Goal: Information Seeking & Learning: Compare options

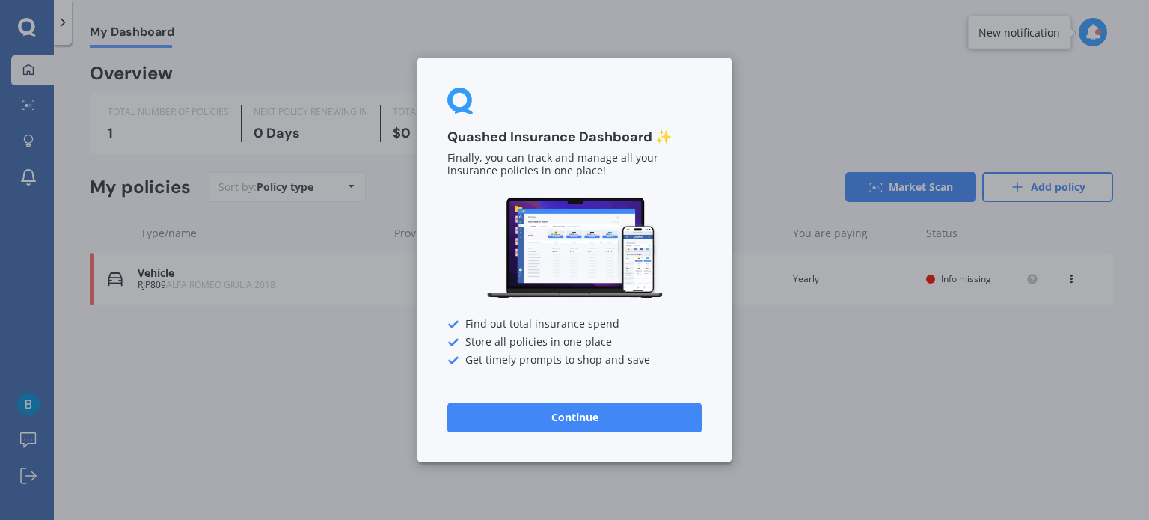
click at [578, 415] on button "Continue" at bounding box center [574, 417] width 254 height 30
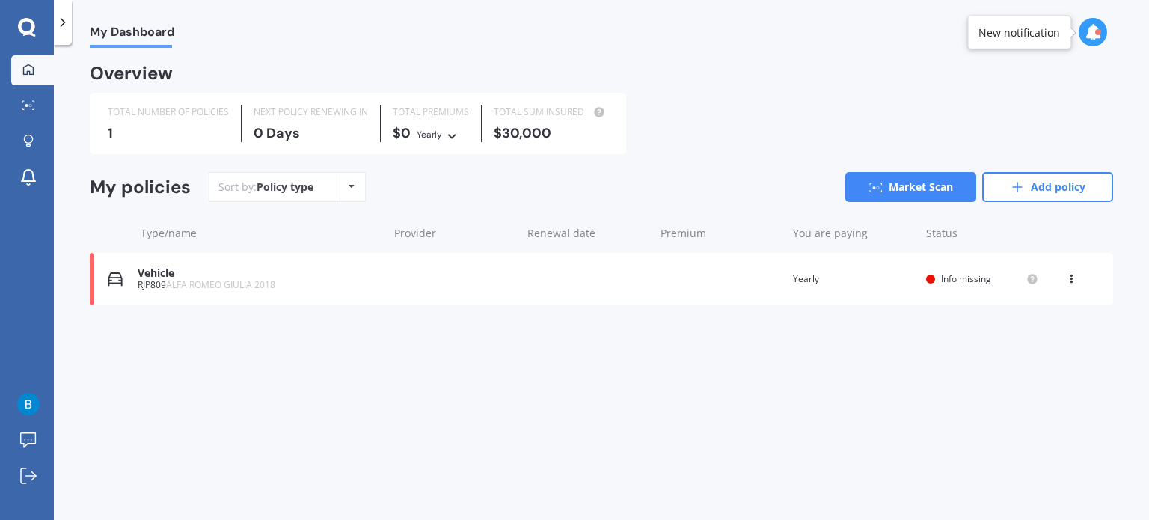
click at [350, 183] on icon at bounding box center [351, 186] width 6 height 9
click at [414, 194] on div "Sort by: Policy type Policy type Alphabetical Date added Renewing next Market S…" at bounding box center [661, 187] width 904 height 30
click at [269, 287] on span "ALFA ROMEO GIULIA 2018" at bounding box center [220, 284] width 109 height 13
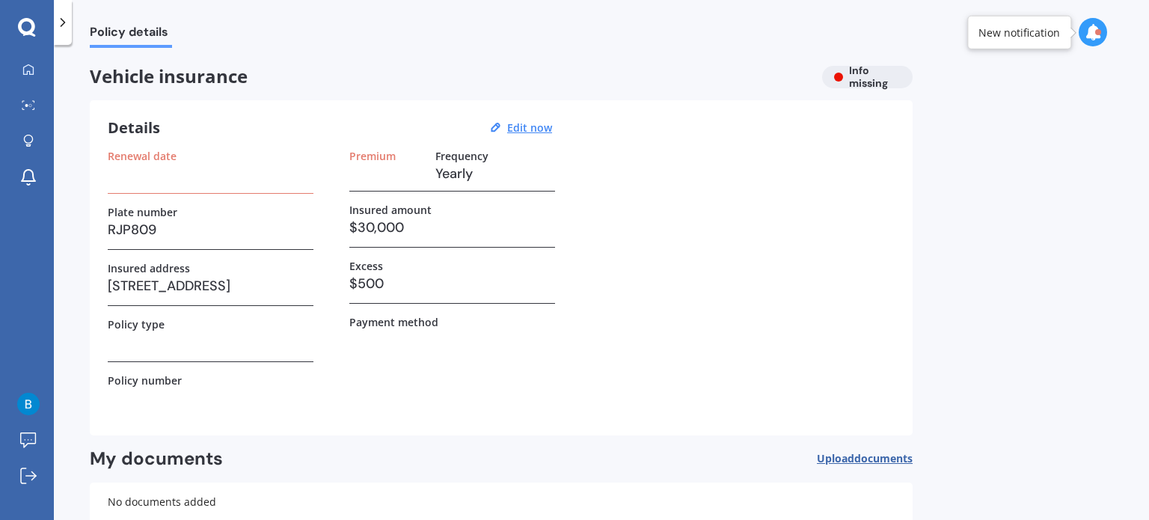
click at [113, 173] on h3 at bounding box center [211, 173] width 206 height 22
click at [175, 154] on label "Renewal date" at bounding box center [142, 156] width 69 height 13
drag, startPoint x: 550, startPoint y: 128, endPoint x: 538, endPoint y: 132, distance: 13.3
click at [550, 129] on u "Edit now" at bounding box center [529, 127] width 45 height 14
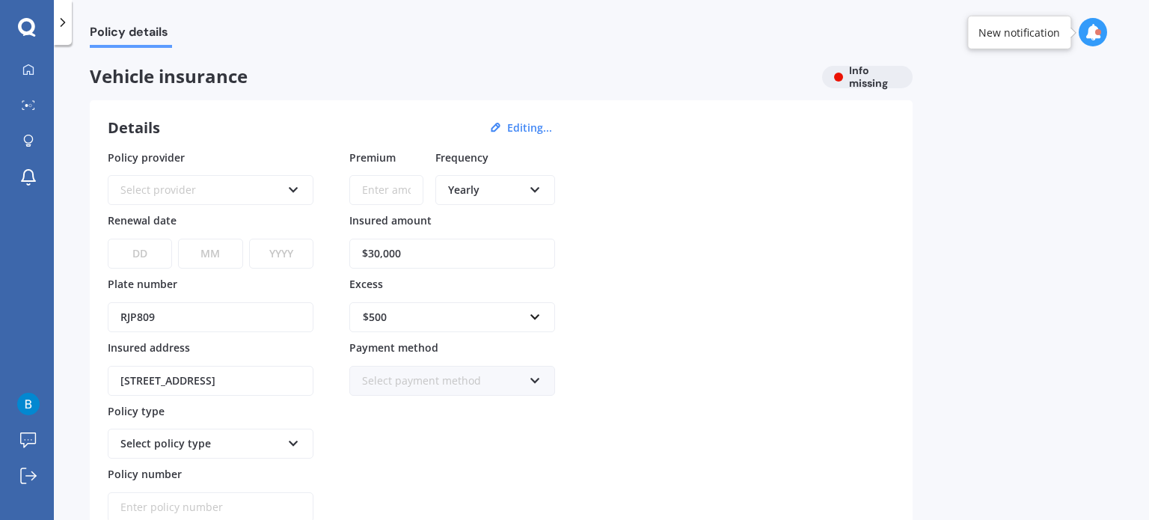
click at [295, 185] on icon at bounding box center [293, 187] width 13 height 10
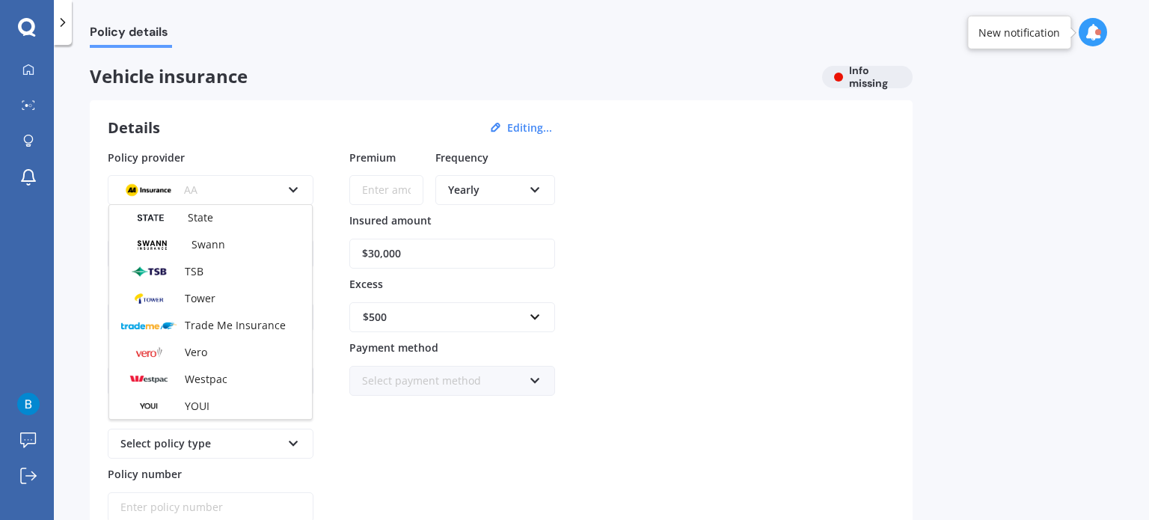
scroll to position [572, 0]
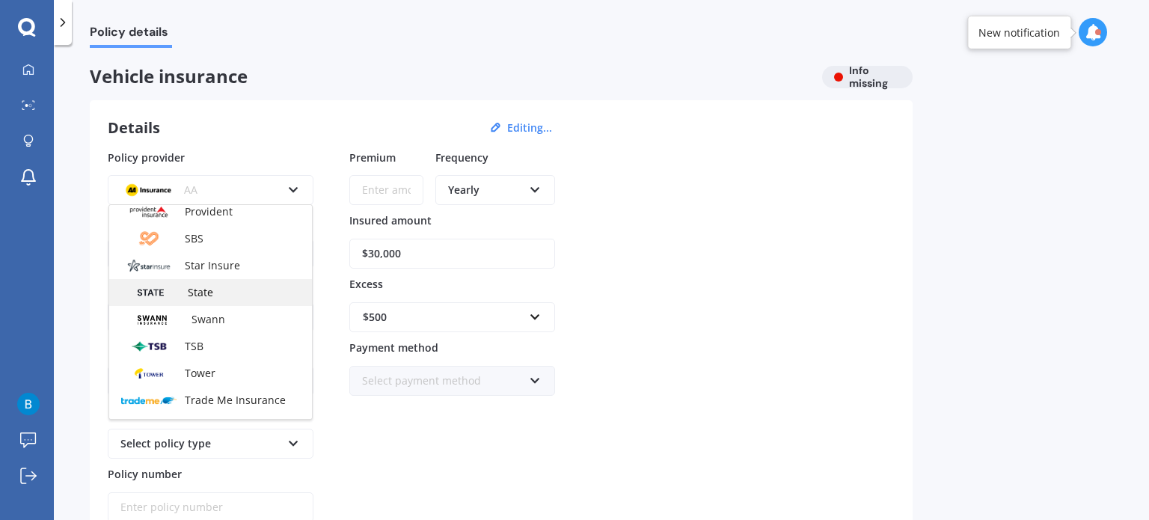
click at [152, 288] on img at bounding box center [150, 292] width 58 height 21
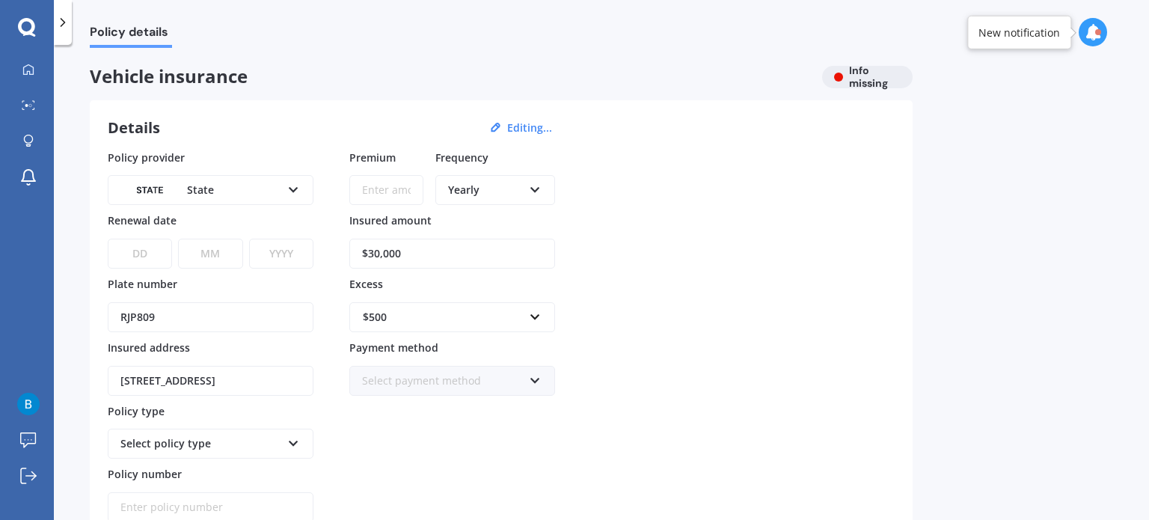
click at [139, 253] on select "DD 01 02 03 04 05 06 07 08 09 10 11 12 13 14 15 16 17 18 19 20 21 22 23 24 25 2…" at bounding box center [140, 254] width 64 height 30
select select "12"
click at [108, 239] on select "DD 01 02 03 04 05 06 07 08 09 10 11 12 13 14 15 16 17 18 19 20 21 22 23 24 25 2…" at bounding box center [140, 254] width 64 height 30
click at [228, 252] on select "MM 01 02 03 04 05 06 07 08 09 10 11 12" at bounding box center [210, 254] width 64 height 30
select select "09"
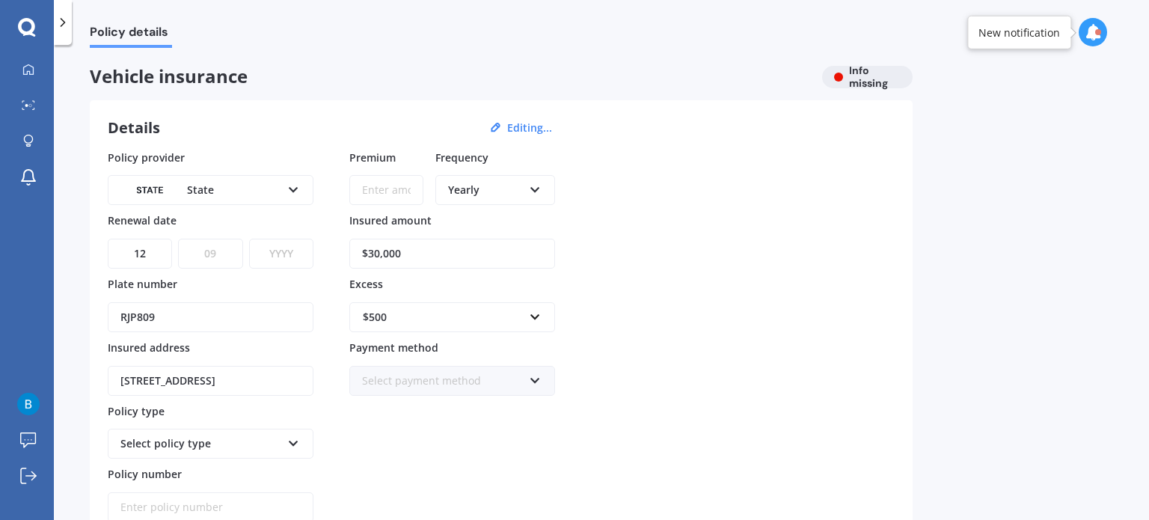
click at [178, 239] on select "MM 01 02 03 04 05 06 07 08 09 10 11 12" at bounding box center [210, 254] width 64 height 30
click at [294, 256] on select "YYYY 2027 2026 2025 2024 2023 2022 2021 2020 2019 2018 2017 2016 2015 2014 2013…" at bounding box center [281, 254] width 64 height 30
select select "2025"
click at [249, 239] on select "YYYY 2027 2026 2025 2024 2023 2022 2021 2020 2019 2018 2017 2016 2015 2014 2013…" at bounding box center [281, 254] width 64 height 30
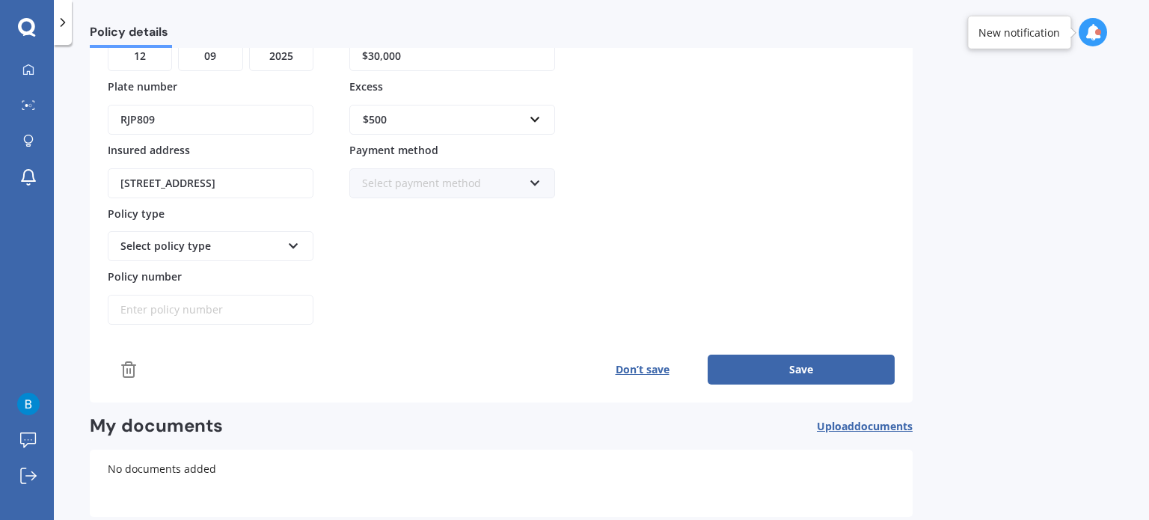
scroll to position [224, 0]
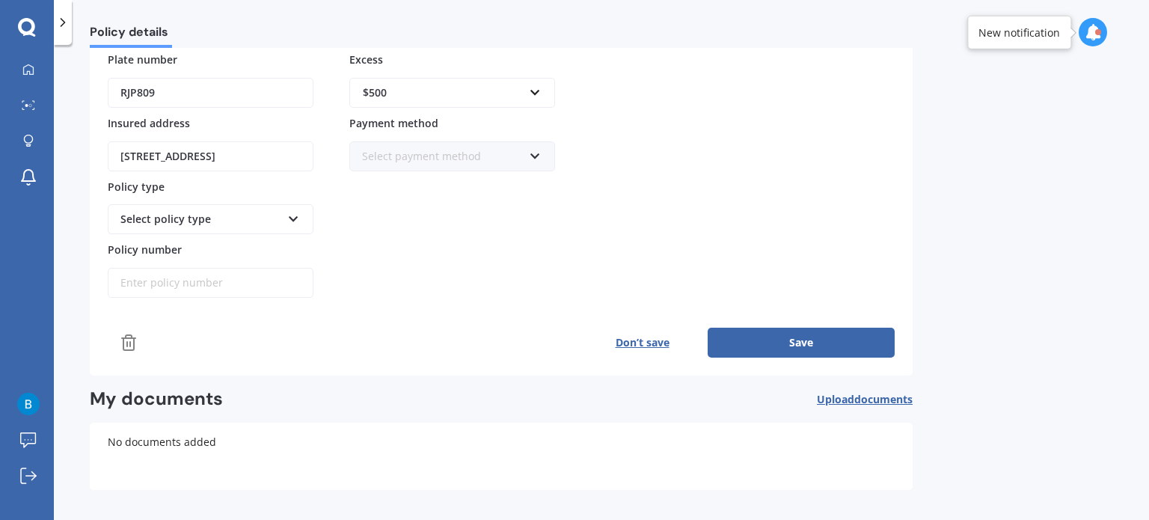
click at [291, 212] on icon at bounding box center [293, 216] width 13 height 10
click at [200, 244] on div "Comprehensive" at bounding box center [210, 247] width 203 height 27
click at [188, 279] on input "Policy number" at bounding box center [211, 283] width 206 height 30
click at [452, 160] on div "Select payment method" at bounding box center [442, 156] width 161 height 16
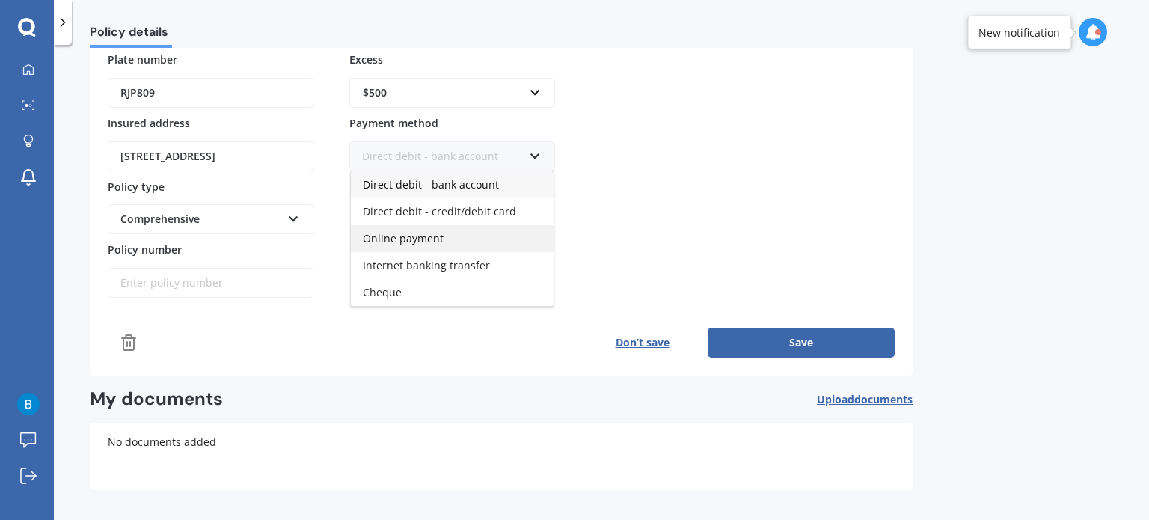
click at [411, 232] on span "Online payment" at bounding box center [403, 238] width 81 height 14
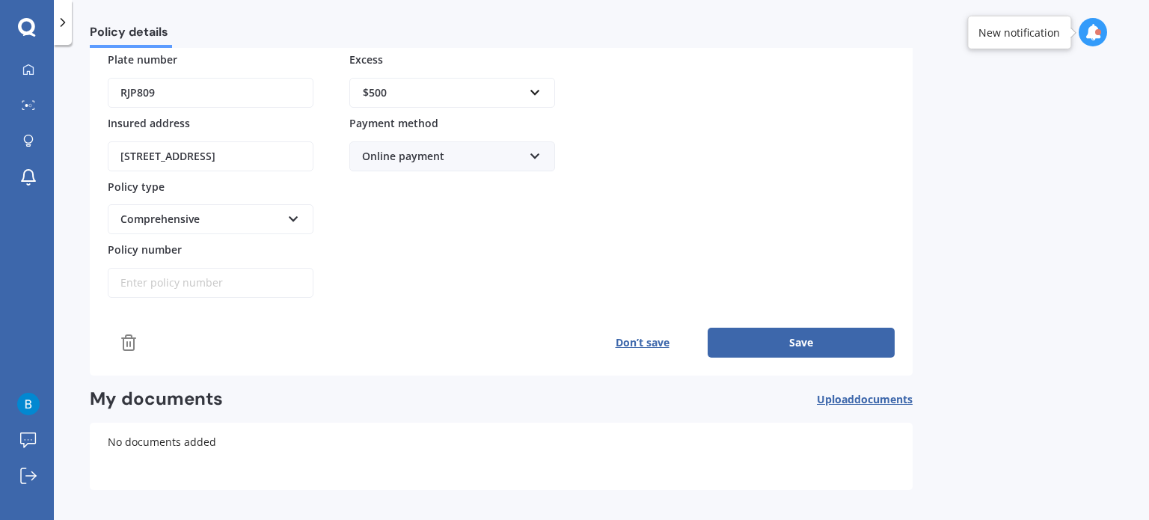
scroll to position [271, 0]
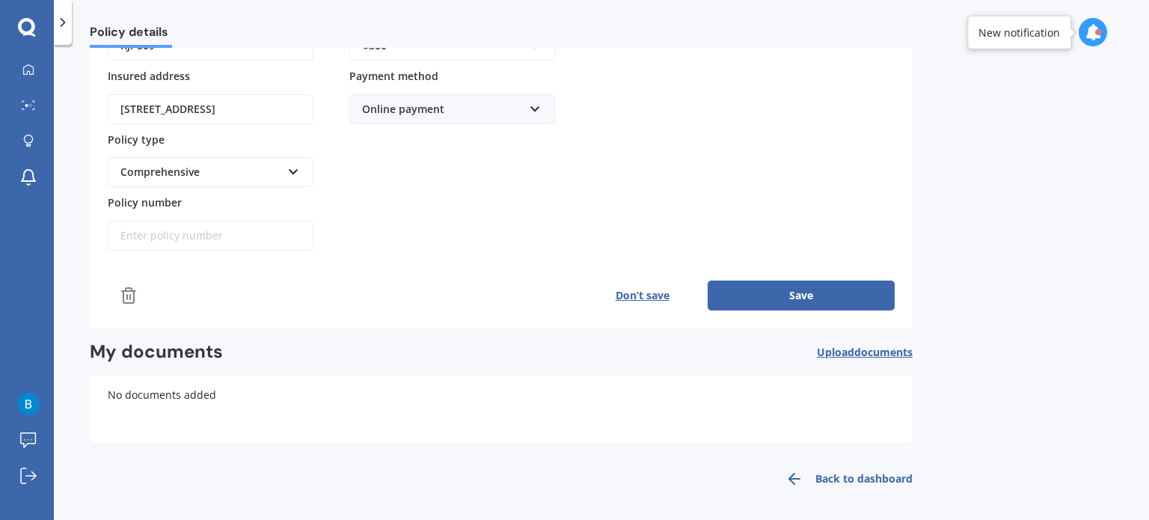
click at [754, 284] on button "Save" at bounding box center [800, 295] width 187 height 30
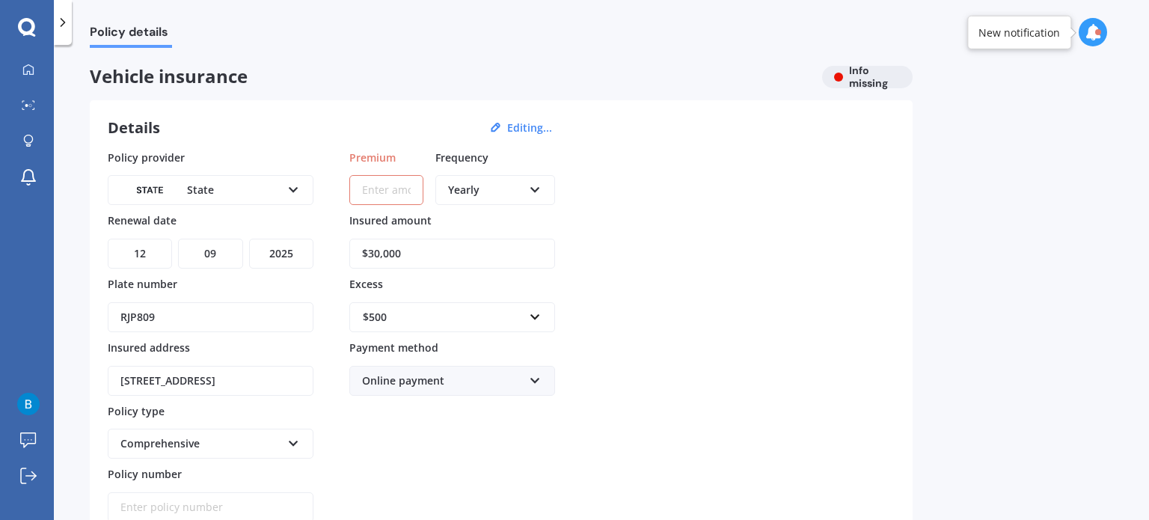
click at [405, 196] on input "Premium" at bounding box center [386, 190] width 74 height 30
type input "$967.00"
click at [697, 298] on div "Policy provider State AA AMI AMP ANZ ASB Aioi Nissay Dowa Ando Assurant Autosur…" at bounding box center [501, 336] width 787 height 373
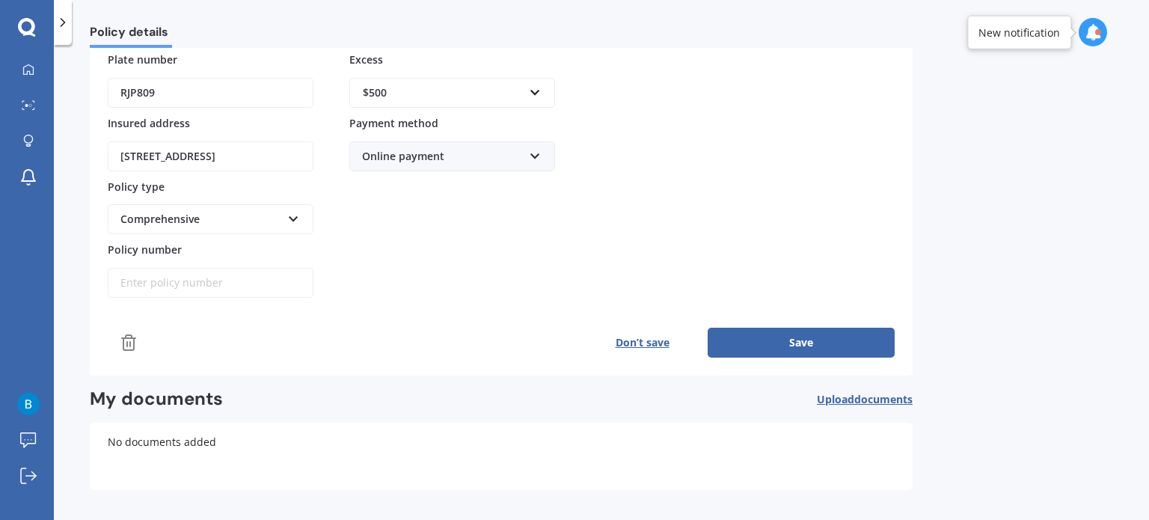
click at [751, 328] on button "Save" at bounding box center [800, 343] width 187 height 30
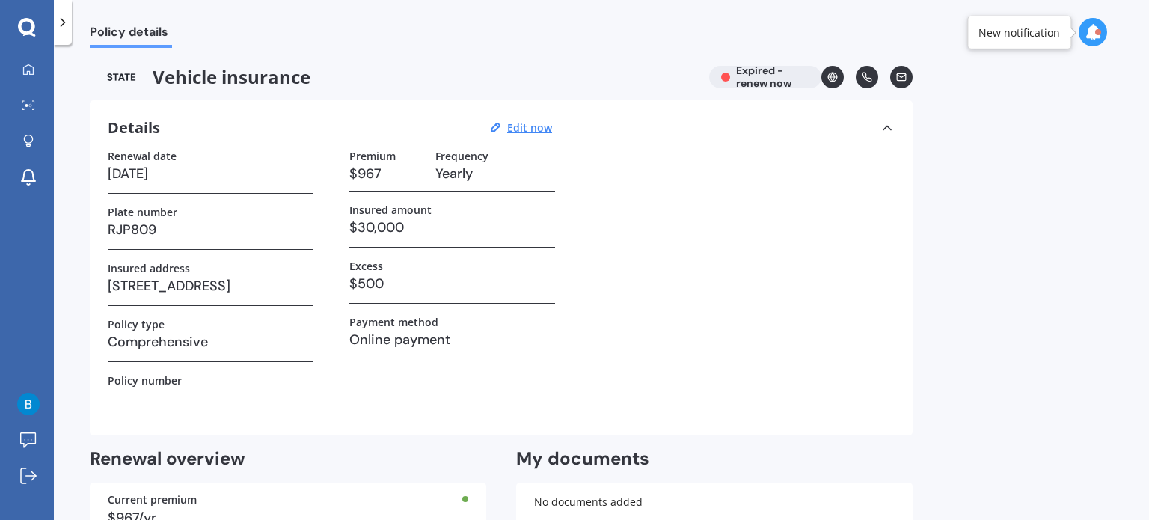
click at [187, 170] on h3 "[DATE]" at bounding box center [211, 173] width 206 height 22
click at [150, 170] on h3 "[DATE]" at bounding box center [211, 173] width 206 height 22
click at [541, 127] on u "Edit now" at bounding box center [529, 127] width 45 height 14
select select "12"
select select "09"
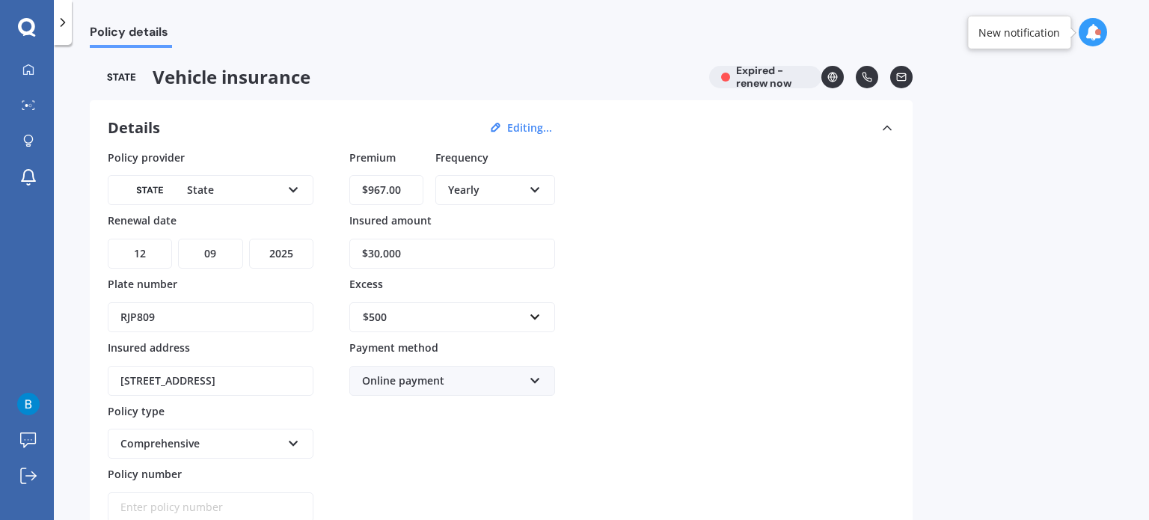
click at [290, 253] on select "YYYY 2027 2026 2025 2024 2023 2022 2021 2020 2019 2018 2017 2016 2015 2014 2013…" at bounding box center [281, 254] width 64 height 30
select select "2026"
click at [249, 239] on select "YYYY 2027 2026 2025 2024 2023 2022 2021 2020 2019 2018 2017 2016 2015 2014 2013…" at bounding box center [281, 254] width 64 height 30
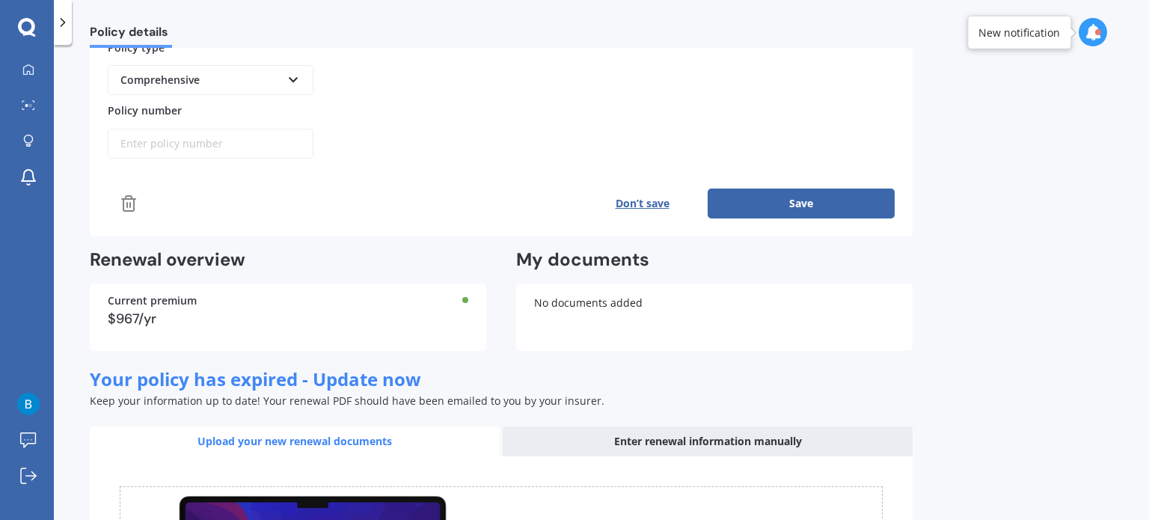
scroll to position [374, 0]
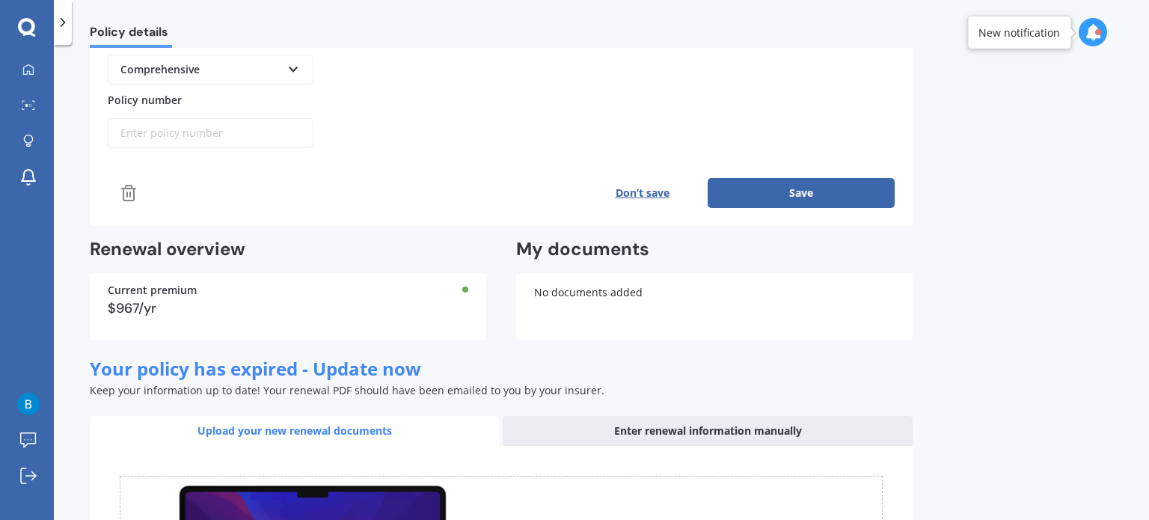
click at [834, 185] on button "Save" at bounding box center [800, 193] width 187 height 30
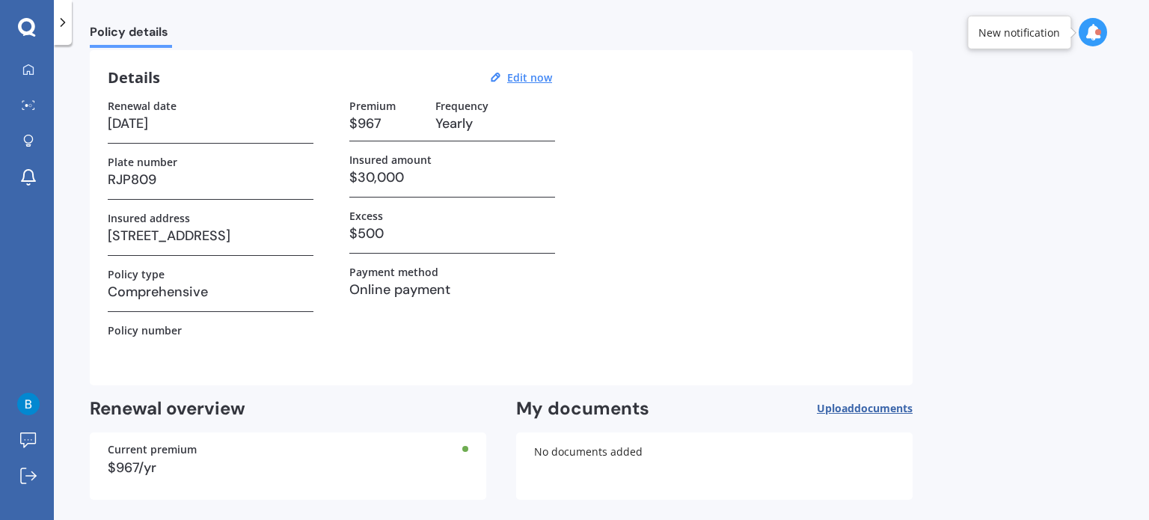
scroll to position [109, 0]
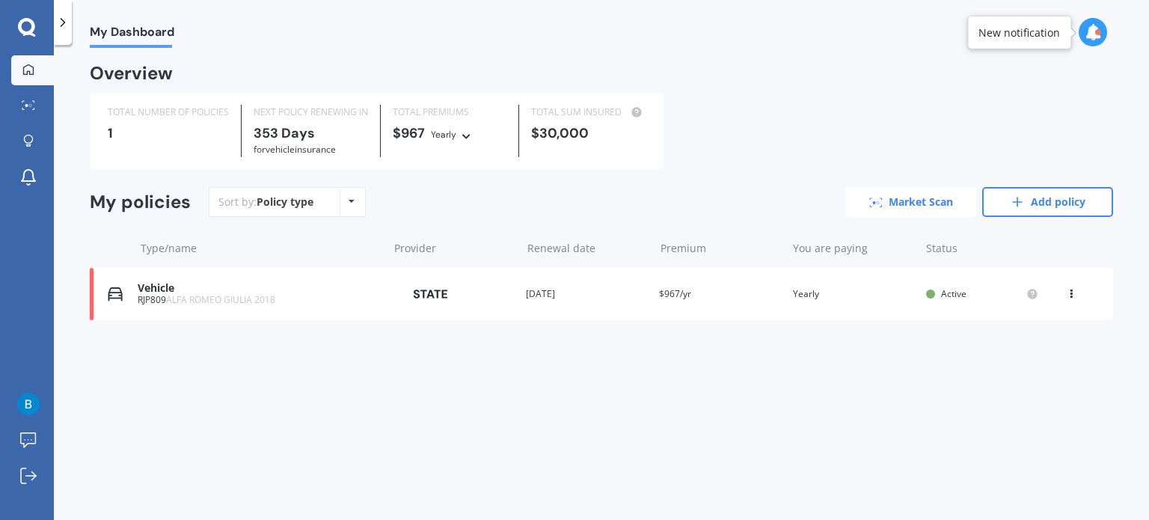
click at [913, 200] on link "Market Scan" at bounding box center [910, 202] width 131 height 30
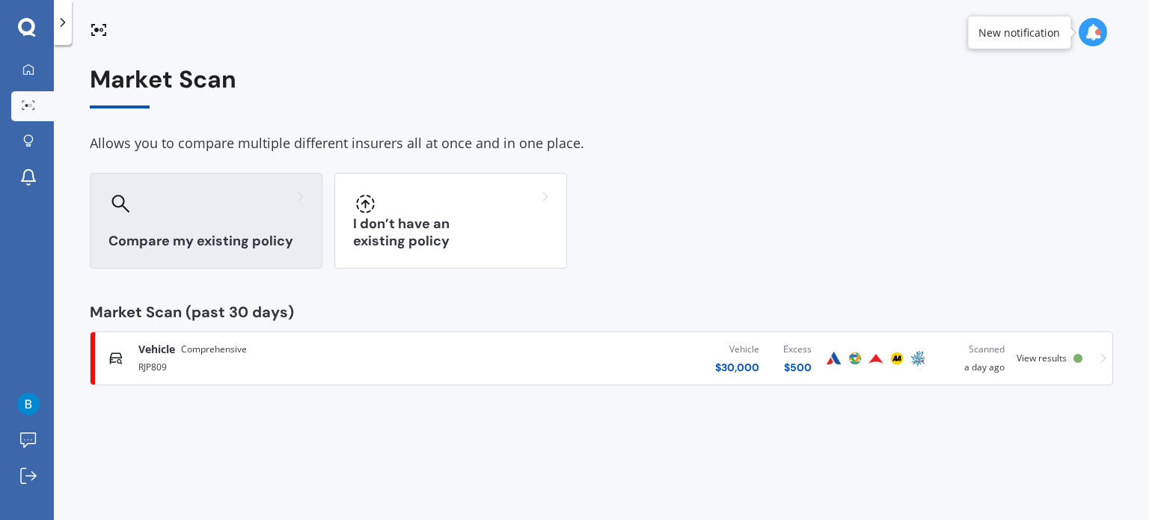
click at [165, 225] on div "Compare my existing policy" at bounding box center [206, 221] width 233 height 96
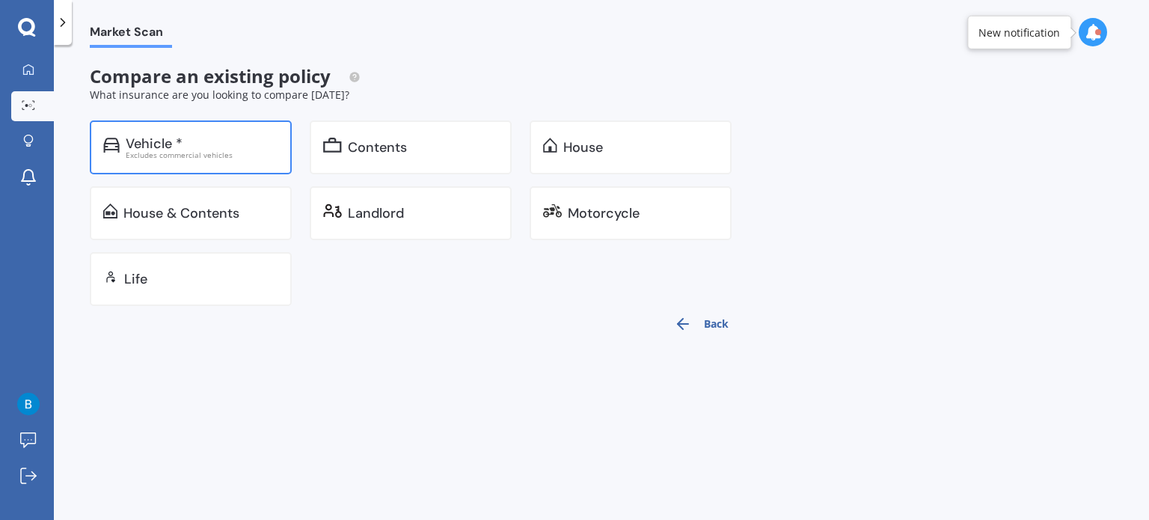
click at [208, 151] on div "Excludes commercial vehicles" at bounding box center [202, 154] width 153 height 7
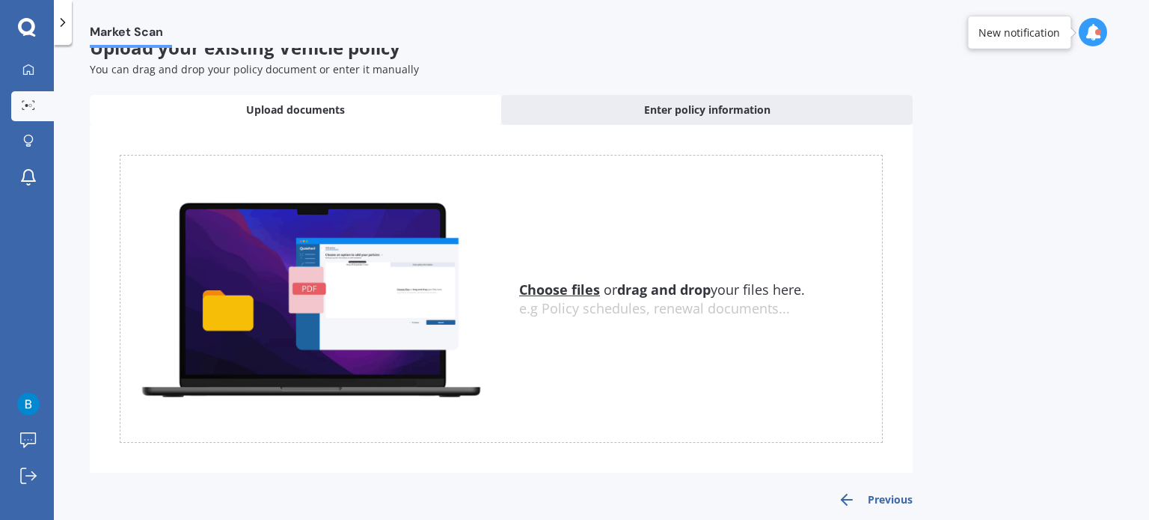
scroll to position [43, 0]
